Goal: Information Seeking & Learning: Learn about a topic

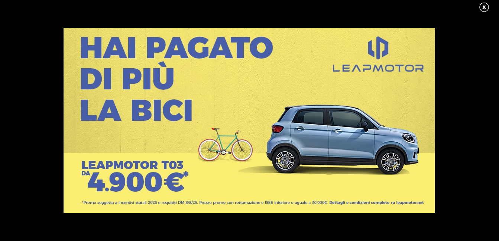
scroll to position [186, 0]
drag, startPoint x: 483, startPoint y: 6, endPoint x: 472, endPoint y: 12, distance: 12.5
click at [483, 6] on link at bounding box center [487, 7] width 19 height 11
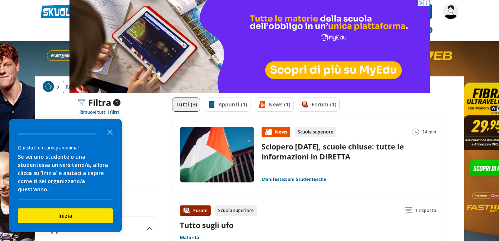
scroll to position [0, 0]
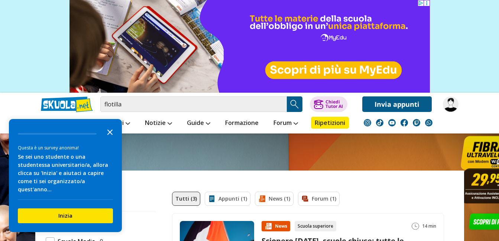
click at [111, 139] on icon "Close the survey" at bounding box center [110, 131] width 15 height 15
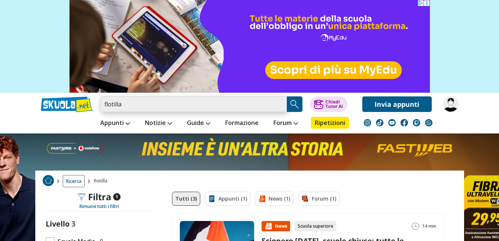
drag, startPoint x: 138, startPoint y: 105, endPoint x: 66, endPoint y: 100, distance: 72.6
click at [66, 100] on div "flotilla Trova un tutor esperto su questo argomento Chiedi Tutor AI" at bounding box center [249, 102] width 429 height 19
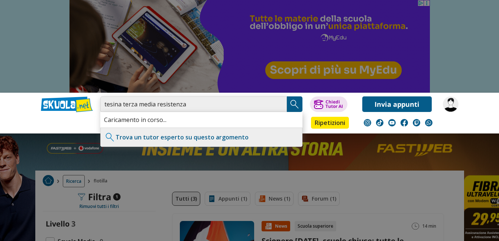
type input "tesina terza media resistenza"
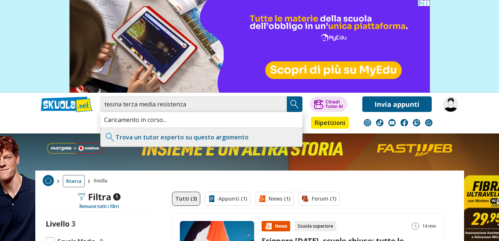
click at [299, 108] on img "Search Button" at bounding box center [294, 104] width 11 height 11
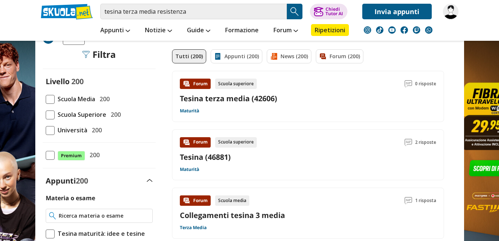
scroll to position [37, 0]
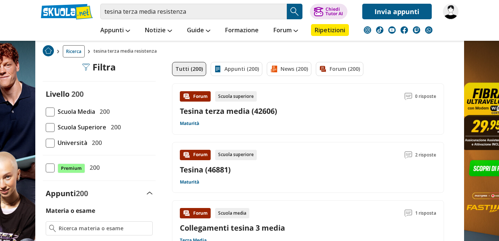
click at [49, 113] on span at bounding box center [50, 112] width 9 height 9
click at [46, 112] on input "Scuola Media 200" at bounding box center [46, 112] width 0 height 0
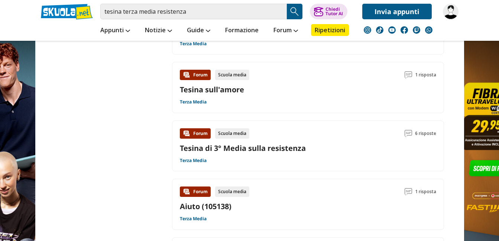
scroll to position [892, 0]
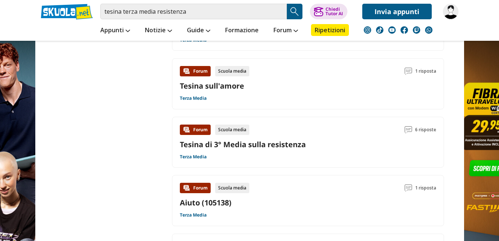
click at [261, 146] on link "Tesina di 3° Media sulla resistenza" at bounding box center [243, 145] width 126 height 10
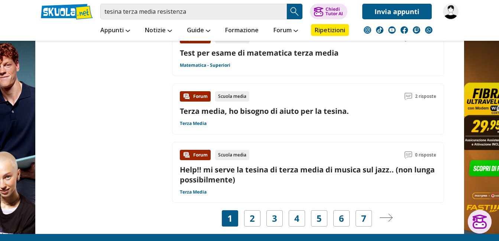
scroll to position [1114, 0]
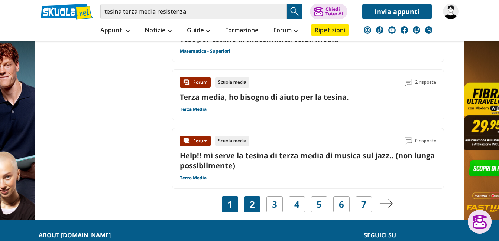
click at [254, 202] on link "2" at bounding box center [252, 204] width 5 height 10
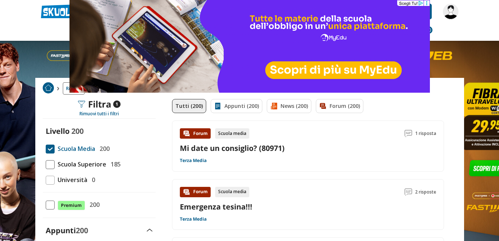
click at [466, 32] on header "tesina terza media resistenza Trova un tutor esperto su questo argomento Chiedi…" at bounding box center [249, 20] width 499 height 41
click at [32, 33] on header "tesina terza media resistenza Trova un tutor esperto su questo argomento Chiedi…" at bounding box center [249, 20] width 499 height 41
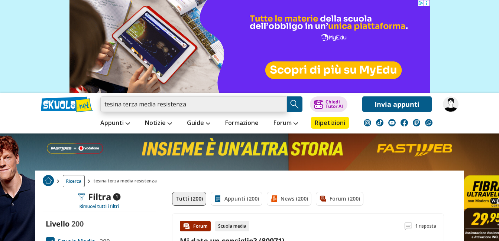
click at [196, 105] on input "tesina terza media resistenza" at bounding box center [193, 105] width 186 height 16
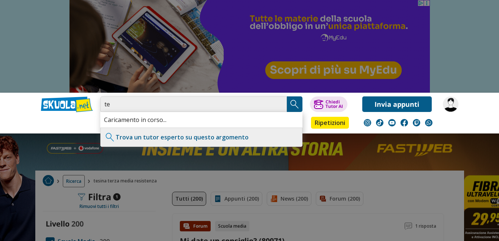
type input "t"
type input "one piece"
click at [298, 104] on img "Search Button" at bounding box center [294, 104] width 11 height 11
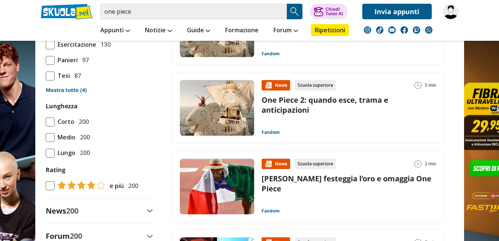
scroll to position [743, 0]
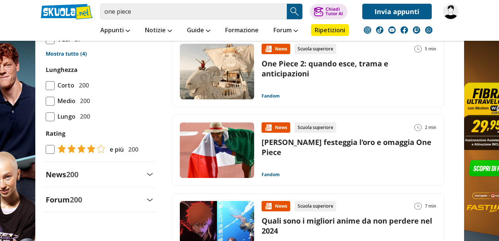
click at [305, 143] on link "Lorenzo Simonelli festeggia l'oro e omaggia One Piece" at bounding box center [347, 147] width 170 height 20
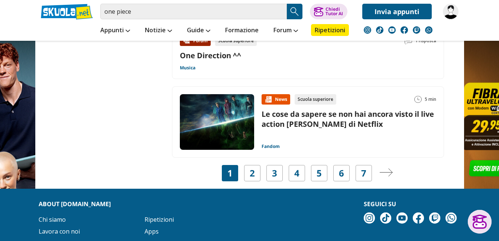
scroll to position [1412, 0]
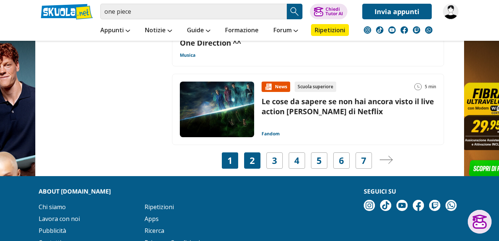
click at [252, 163] on link "2" at bounding box center [252, 161] width 5 height 10
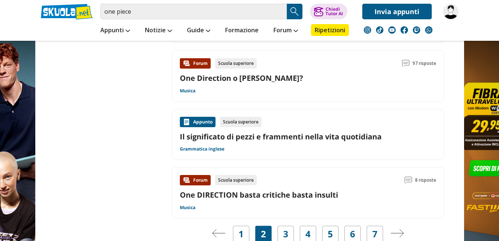
scroll to position [1189, 0]
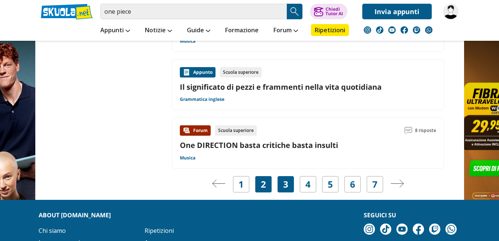
click at [287, 181] on link "3" at bounding box center [285, 184] width 5 height 10
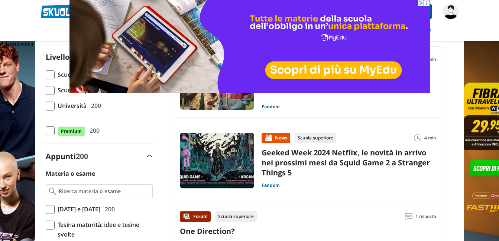
drag, startPoint x: 236, startPoint y: 11, endPoint x: 104, endPoint y: 11, distance: 131.5
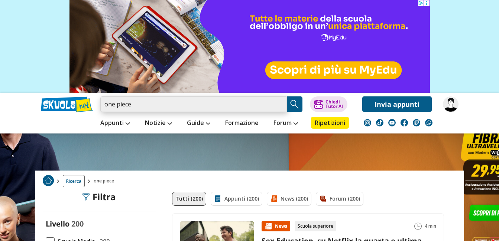
click at [143, 101] on input "one piece" at bounding box center [193, 105] width 186 height 16
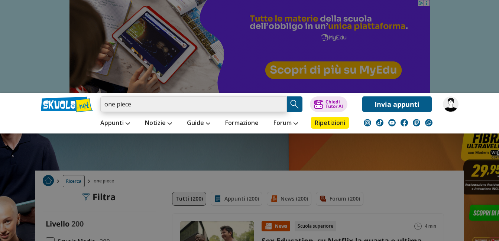
drag, startPoint x: 143, startPoint y: 101, endPoint x: 92, endPoint y: 100, distance: 50.6
click at [92, 100] on div "one piece Caricamento in corso... Trova un tutor esperto su questo argomento Ch…" at bounding box center [249, 102] width 429 height 19
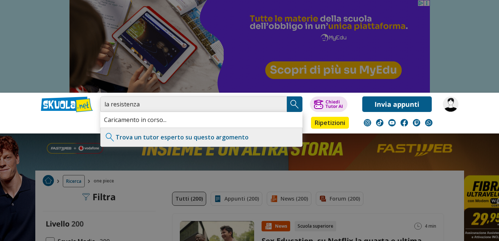
type input "la resistenza"
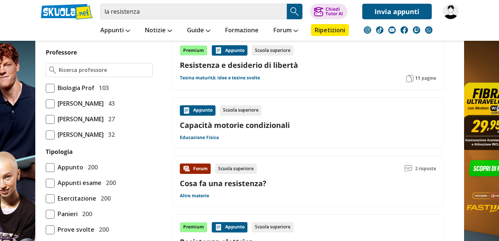
scroll to position [520, 0]
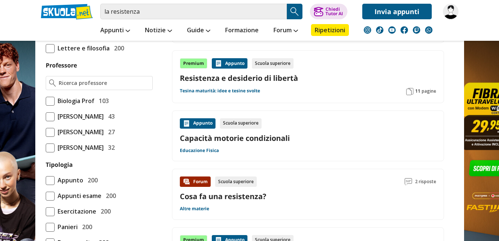
click at [264, 79] on link "Resistenza e desiderio di libertà" at bounding box center [308, 78] width 256 height 10
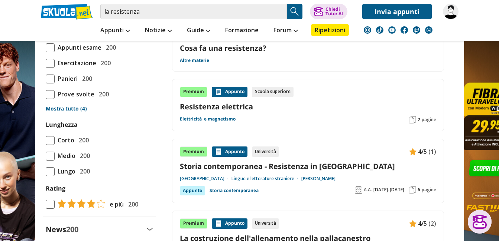
scroll to position [706, 0]
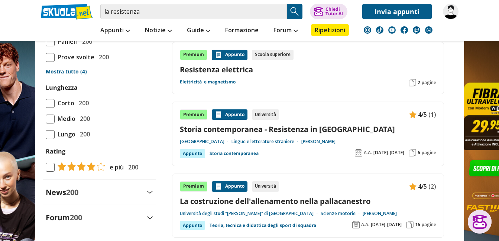
click at [268, 129] on link "Storia contemporanea - Resistenza in [GEOGRAPHIC_DATA]" at bounding box center [308, 129] width 256 height 10
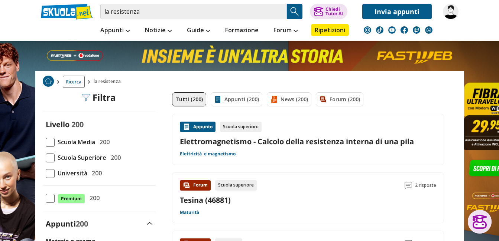
scroll to position [0, 0]
